Goal: Use online tool/utility: Utilize a website feature to perform a specific function

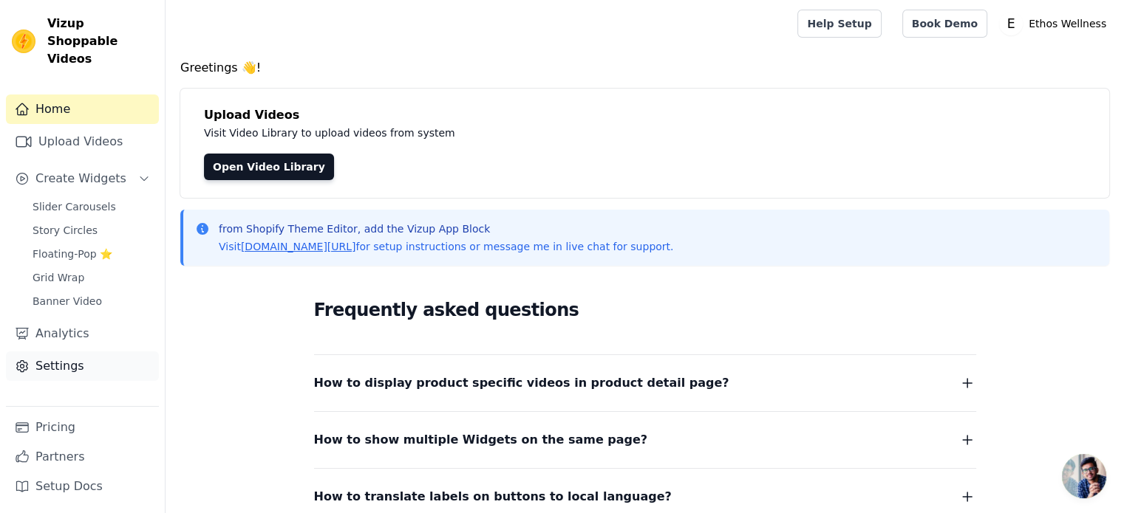
click at [91, 352] on link "Settings" at bounding box center [82, 367] width 153 height 30
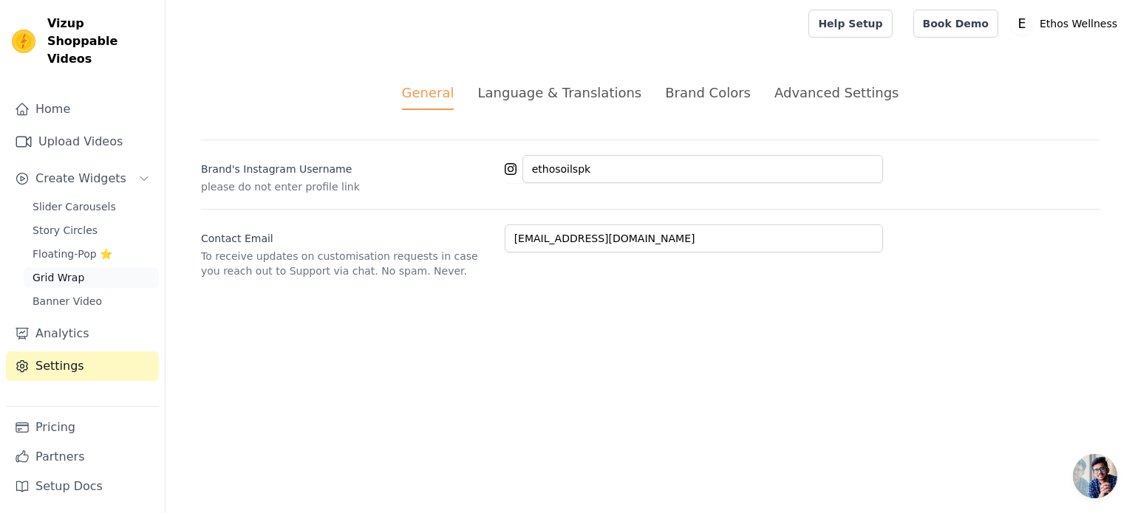
click at [93, 267] on link "Grid Wrap" at bounding box center [91, 277] width 135 height 21
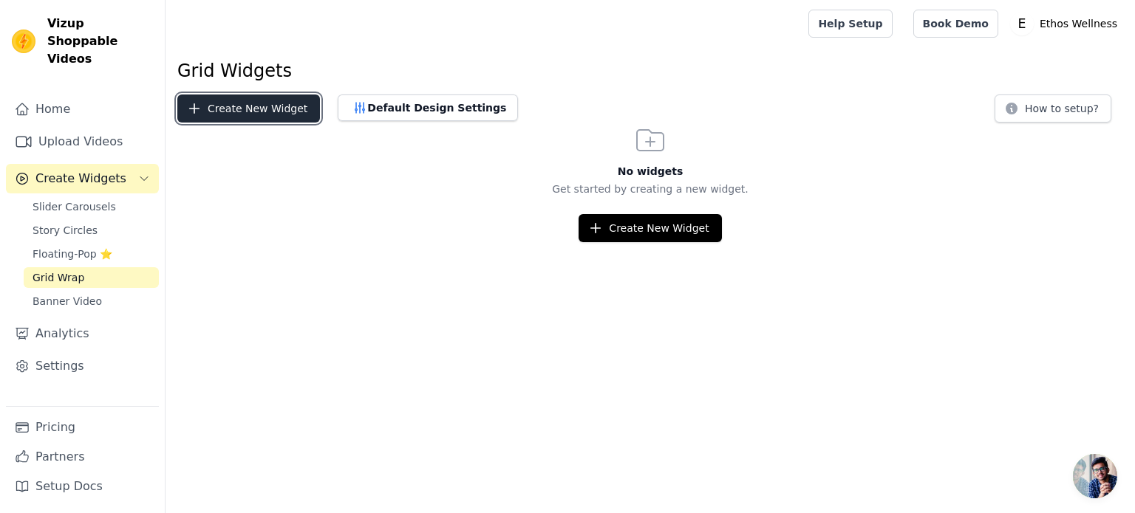
click at [284, 103] on button "Create New Widget" at bounding box center [248, 109] width 143 height 28
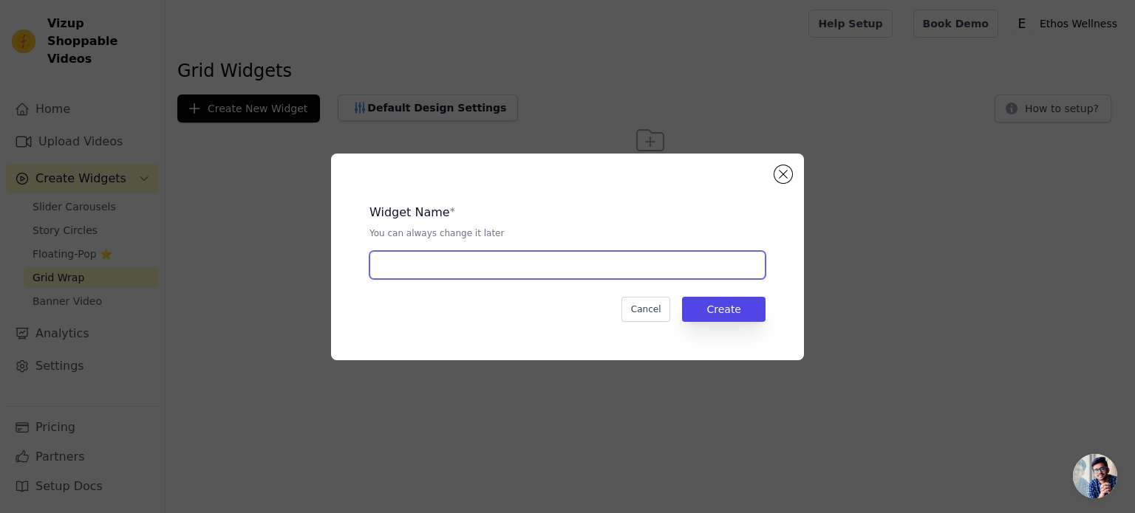
click at [449, 265] on input "text" at bounding box center [567, 265] width 396 height 28
type input "R"
type input "i"
type input "n"
type input "Instagram Reels"
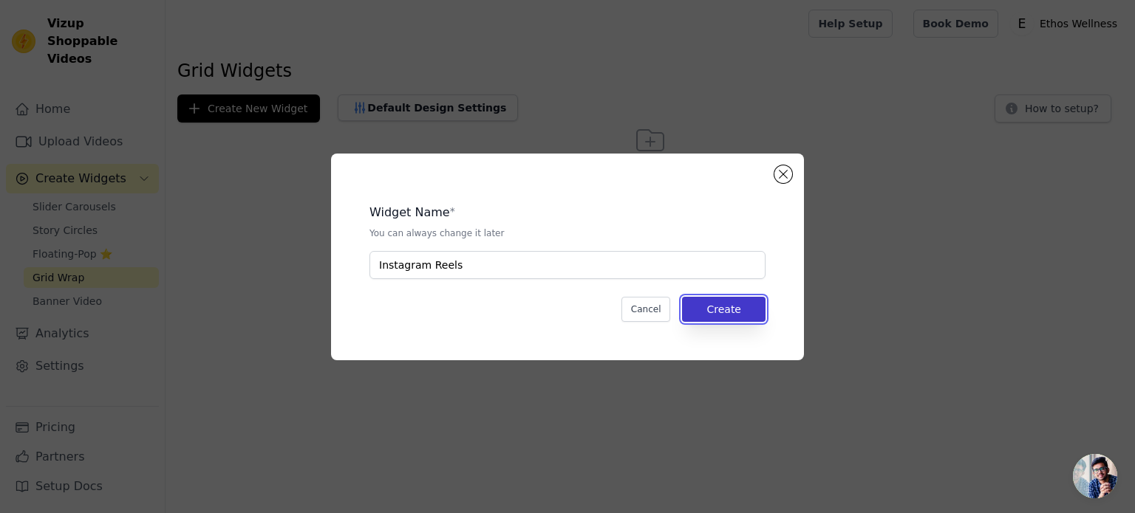
click at [736, 312] on button "Create" at bounding box center [723, 309] width 83 height 25
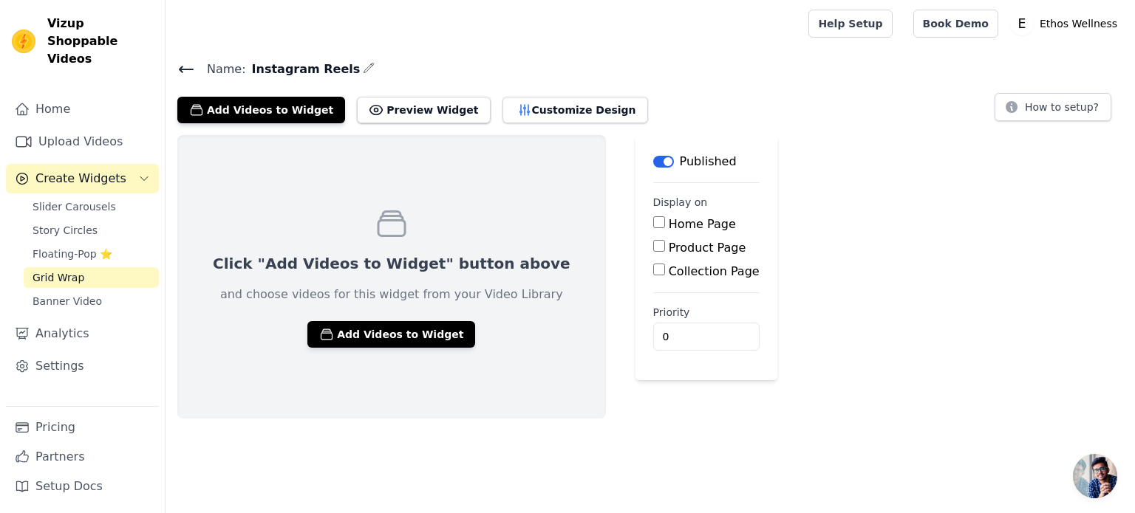
click at [669, 221] on label "Home Page" at bounding box center [702, 224] width 67 height 14
click at [653, 221] on input "Home Page" at bounding box center [659, 222] width 12 height 12
checkbox input "true"
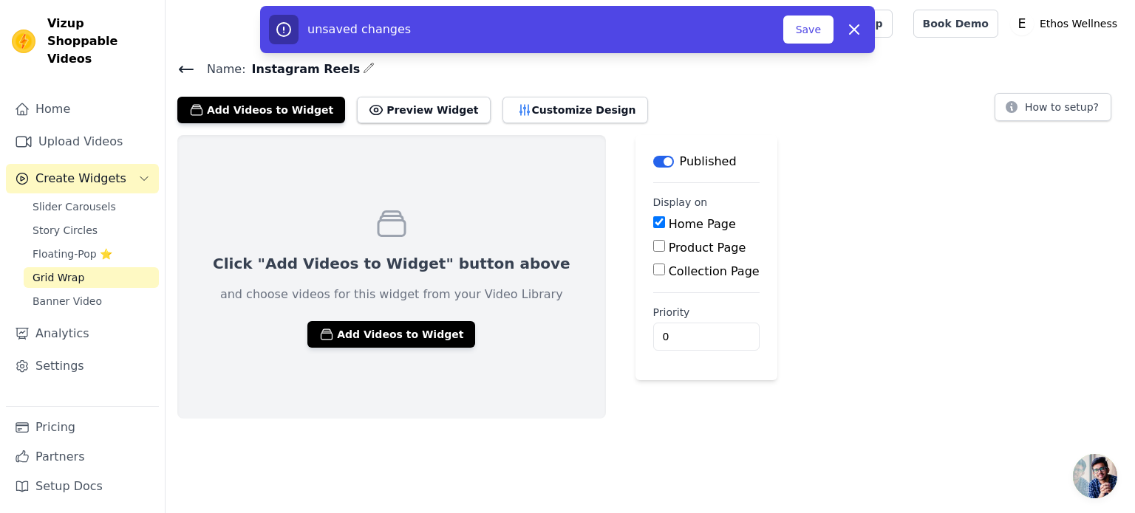
click at [669, 250] on label "Product Page" at bounding box center [708, 248] width 78 height 14
click at [659, 250] on input "Product Page" at bounding box center [659, 246] width 12 height 12
checkbox input "true"
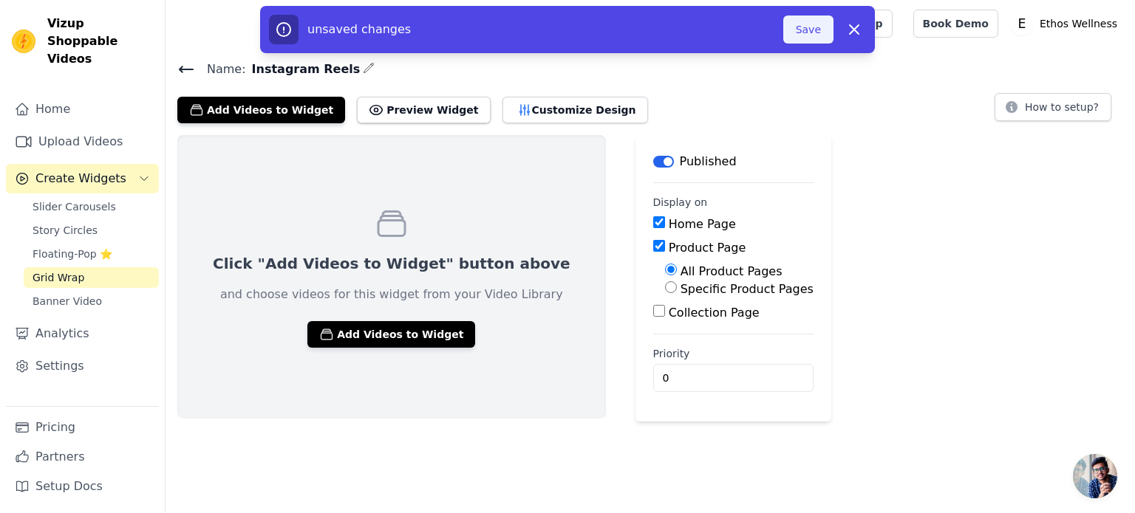
click at [799, 39] on button "Save" at bounding box center [808, 30] width 50 height 28
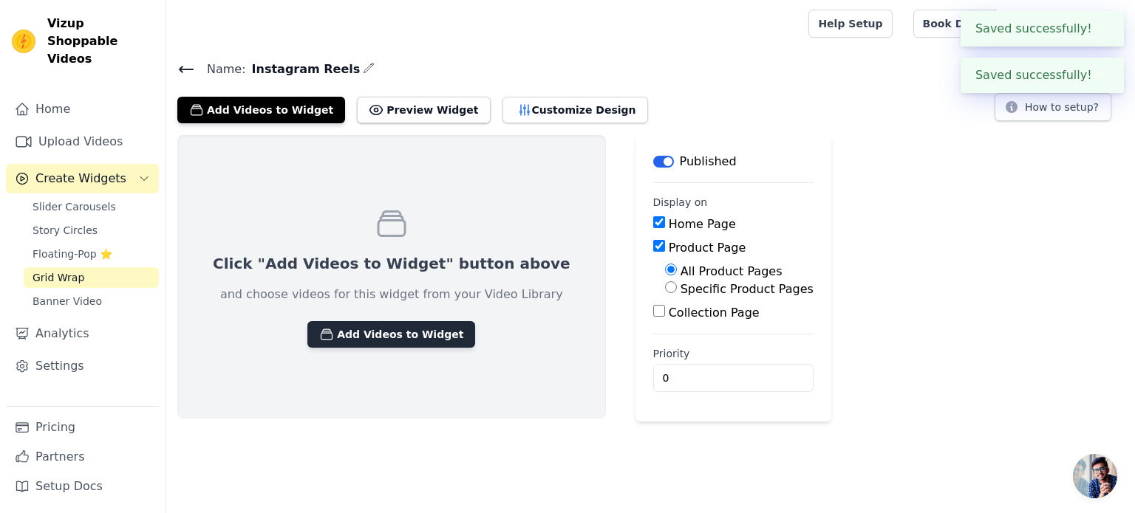
click at [392, 327] on button "Add Videos to Widget" at bounding box center [391, 334] width 168 height 27
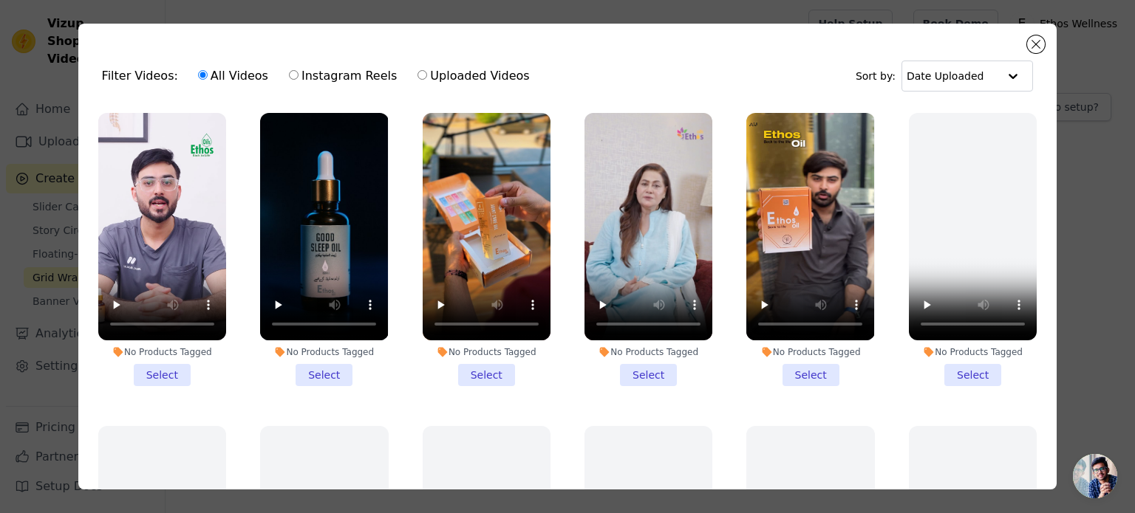
click at [174, 370] on li "No Products Tagged Select" at bounding box center [162, 249] width 128 height 273
click at [0, 0] on input "No Products Tagged Select" at bounding box center [0, 0] width 0 height 0
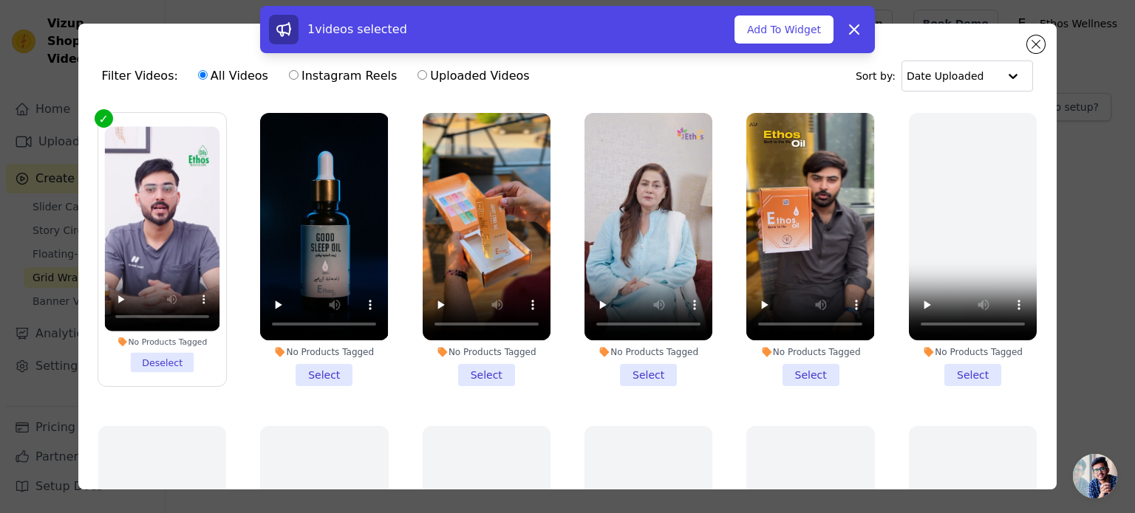
click at [628, 368] on li "No Products Tagged Select" at bounding box center [648, 249] width 128 height 273
click at [0, 0] on input "No Products Tagged Select" at bounding box center [0, 0] width 0 height 0
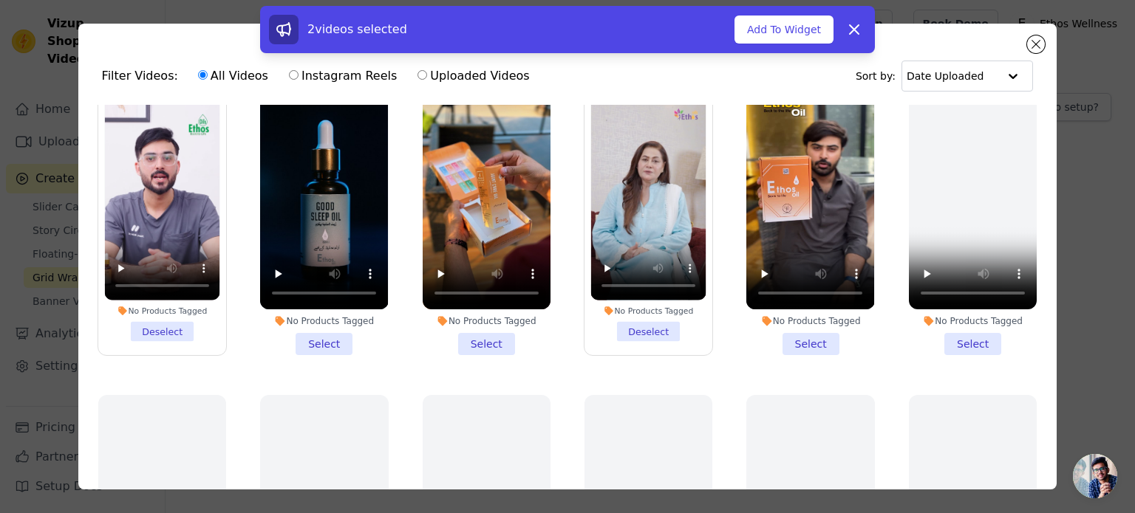
scroll to position [32, 0]
click at [792, 334] on li "No Products Tagged Select" at bounding box center [810, 217] width 128 height 273
click at [0, 0] on input "No Products Tagged Select" at bounding box center [0, 0] width 0 height 0
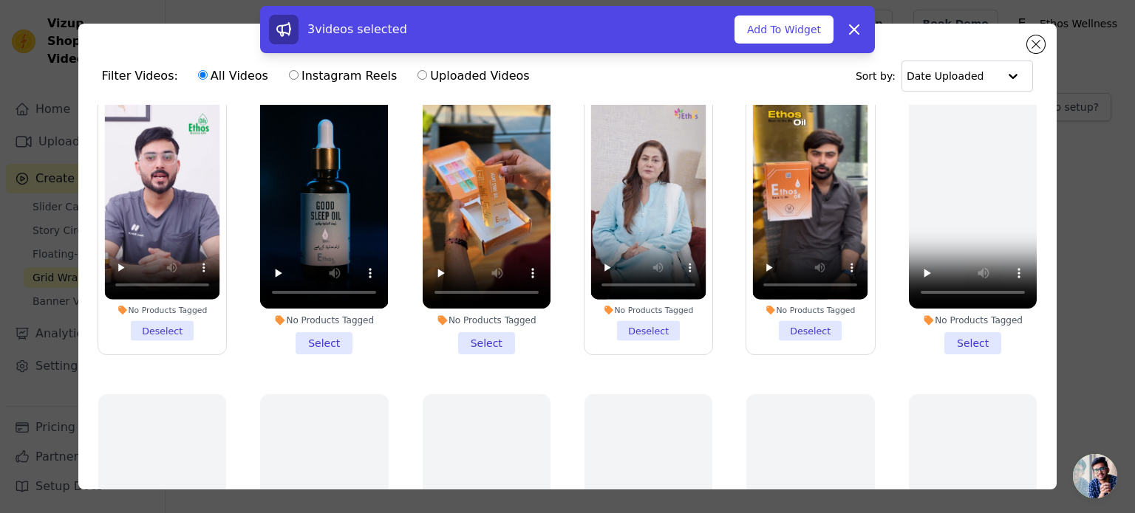
click at [485, 342] on li "No Products Tagged Select" at bounding box center [487, 217] width 128 height 273
click at [0, 0] on input "No Products Tagged Select" at bounding box center [0, 0] width 0 height 0
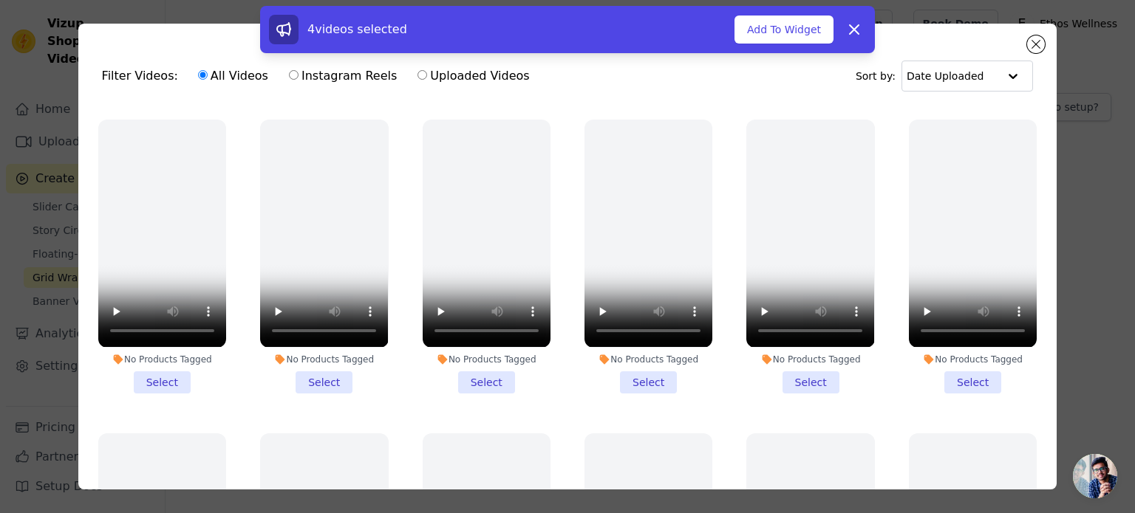
scroll to position [0, 0]
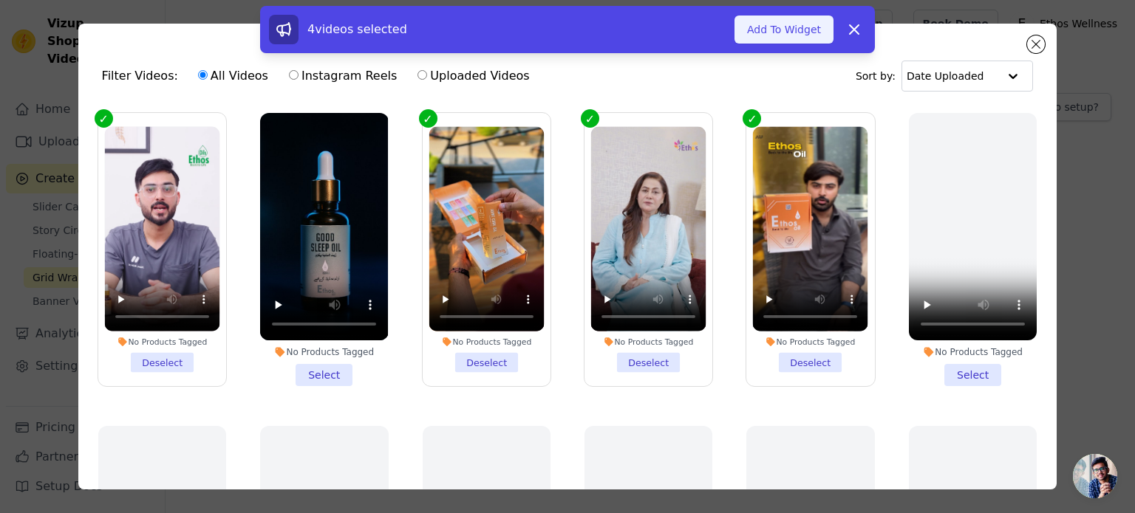
click at [783, 34] on button "Add To Widget" at bounding box center [783, 30] width 99 height 28
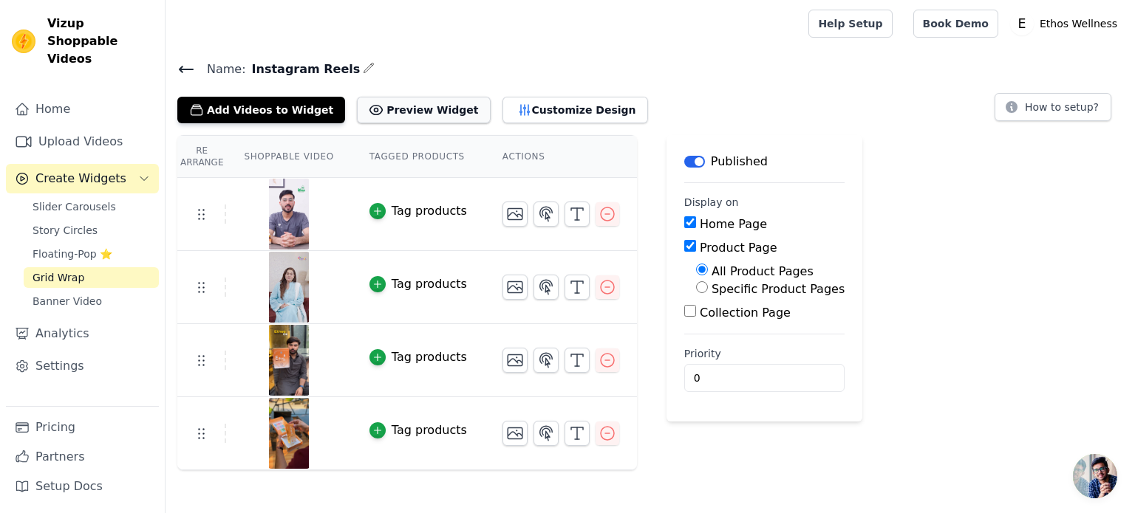
click at [415, 100] on button "Preview Widget" at bounding box center [423, 110] width 133 height 27
